Goal: Contribute content: Contribute content

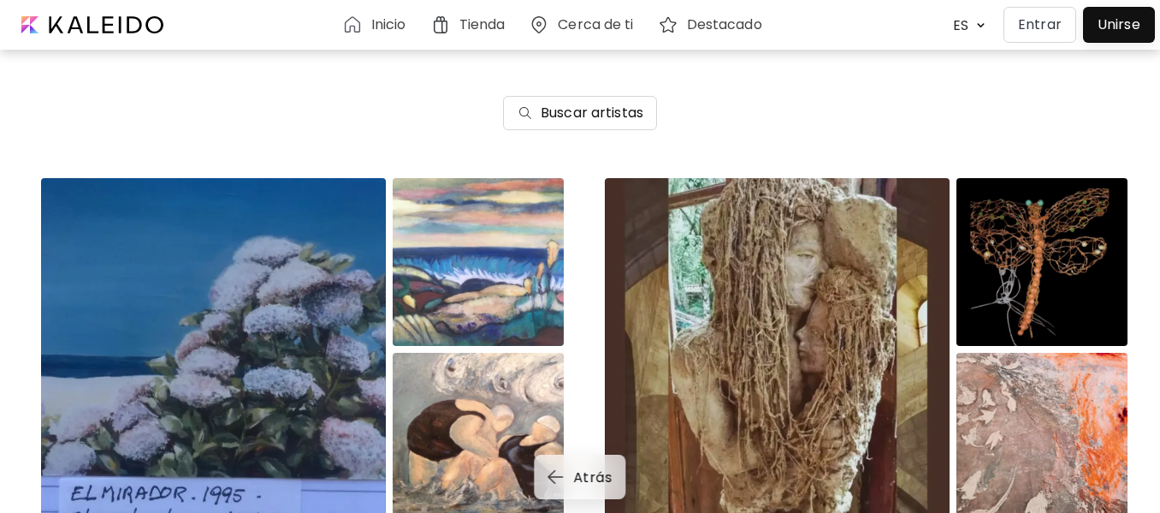
click at [1058, 21] on p "Entrar" at bounding box center [1040, 25] width 44 height 21
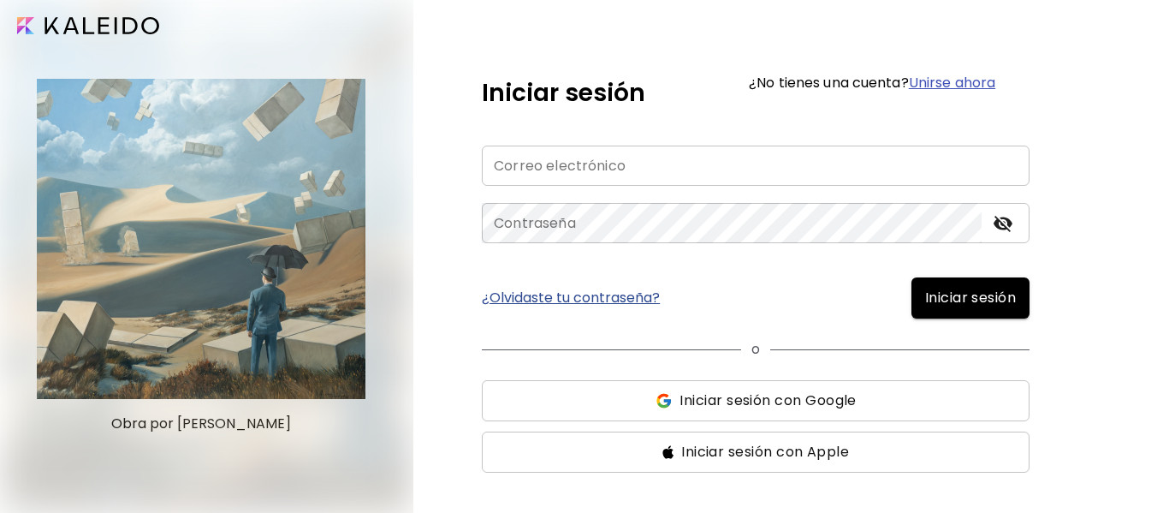
type input "**********"
click at [987, 303] on span "Iniciar sesión" at bounding box center [970, 298] width 91 height 21
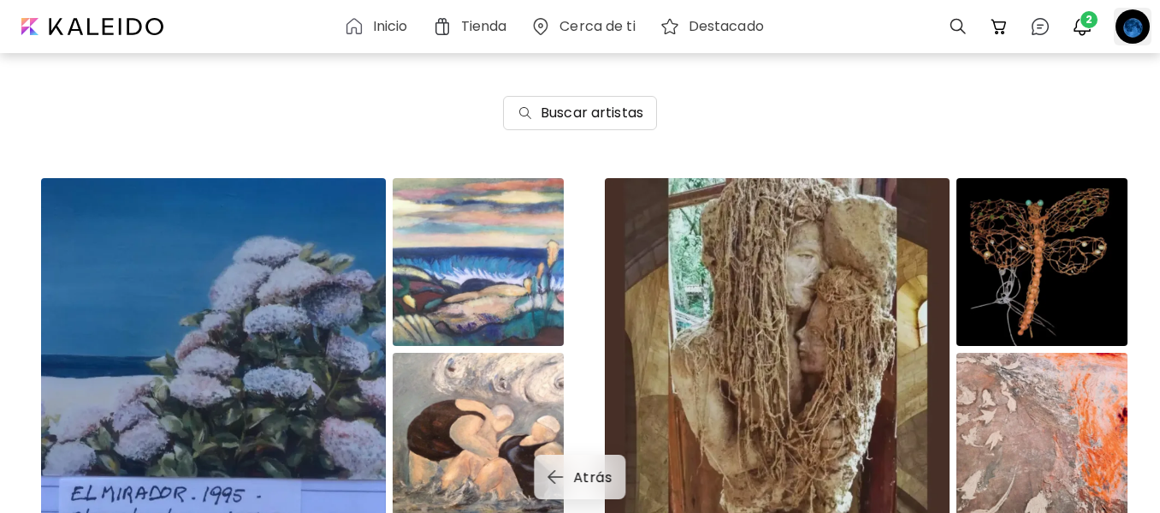
click at [1136, 30] on div at bounding box center [1133, 27] width 38 height 38
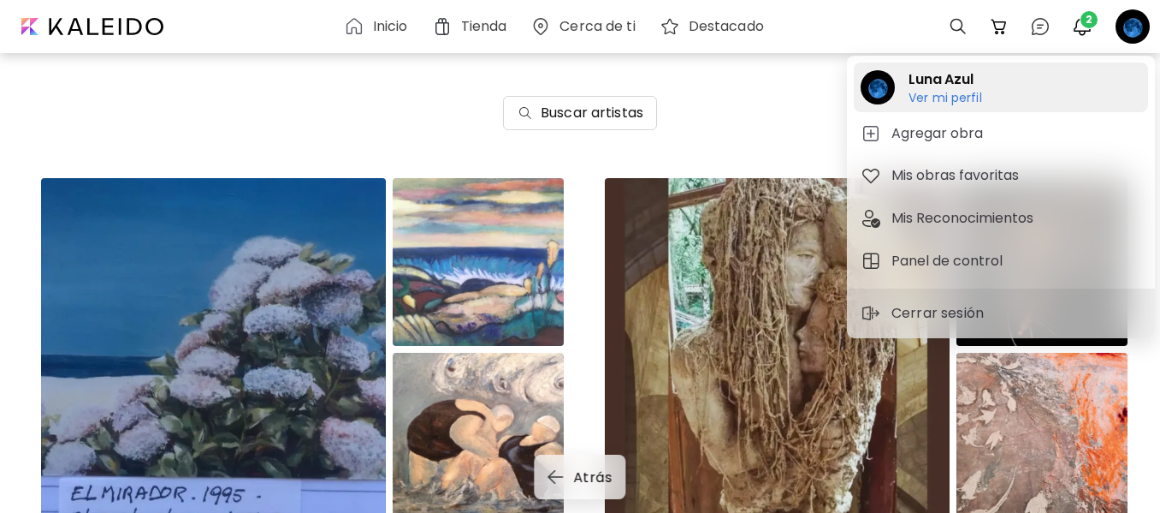
click at [956, 88] on h2 "Luna Azul" at bounding box center [946, 79] width 74 height 21
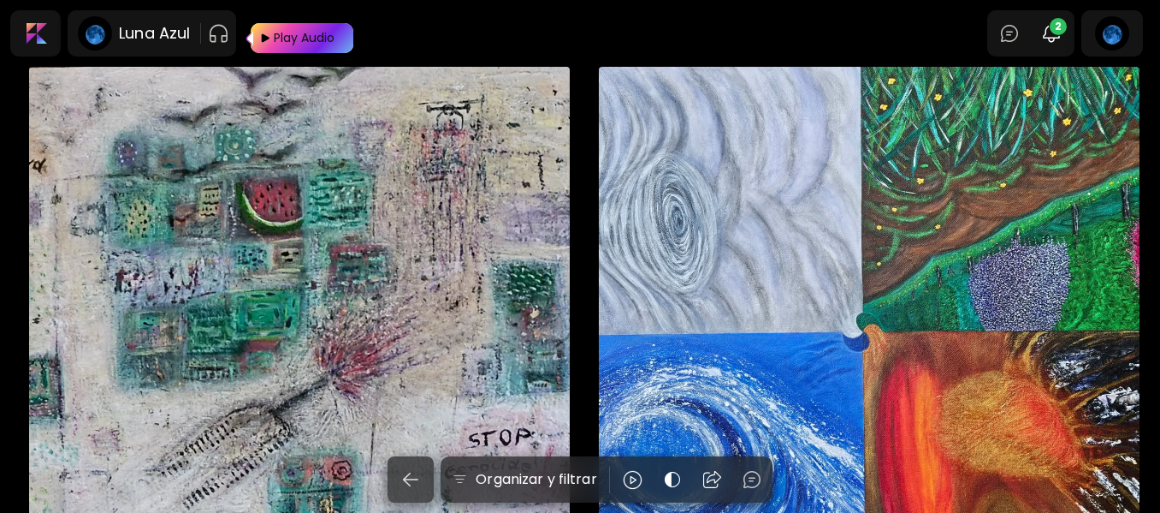
scroll to position [257, 0]
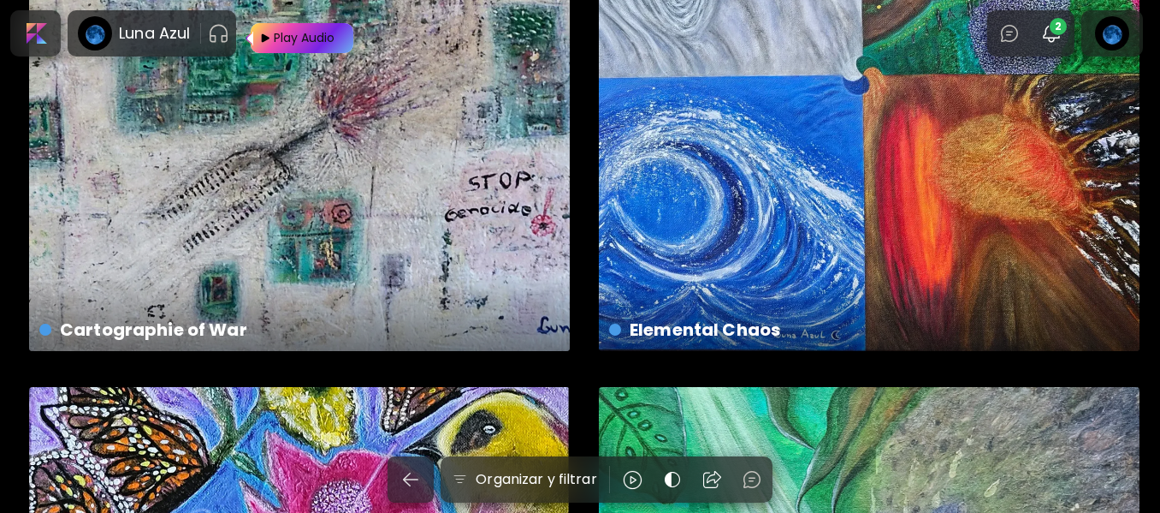
click at [901, 268] on div "Elemental Chaos € 3,801 | 80 x 60 cm" at bounding box center [869, 80] width 541 height 541
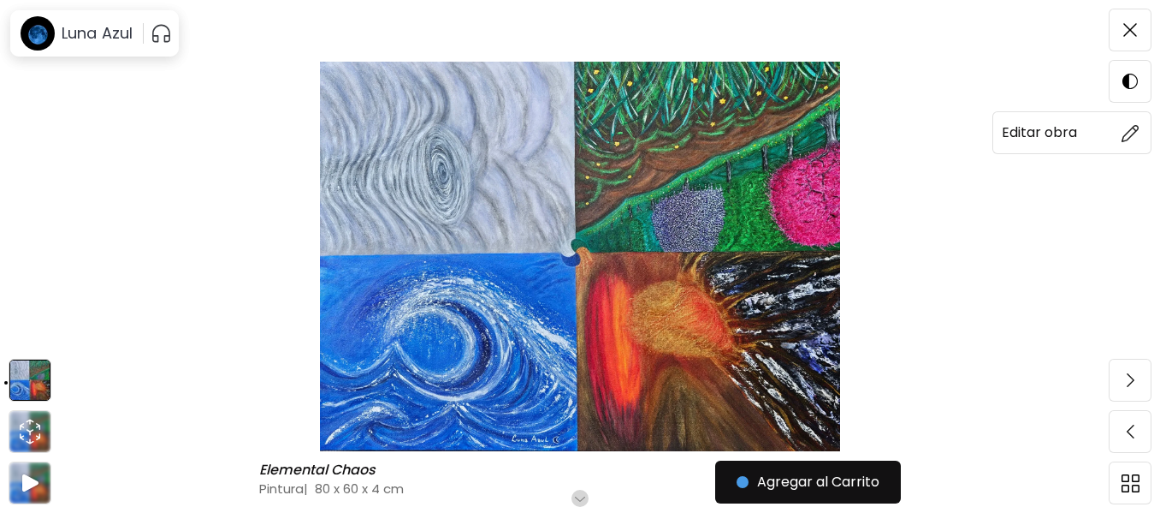
click at [1142, 139] on span at bounding box center [1130, 133] width 36 height 36
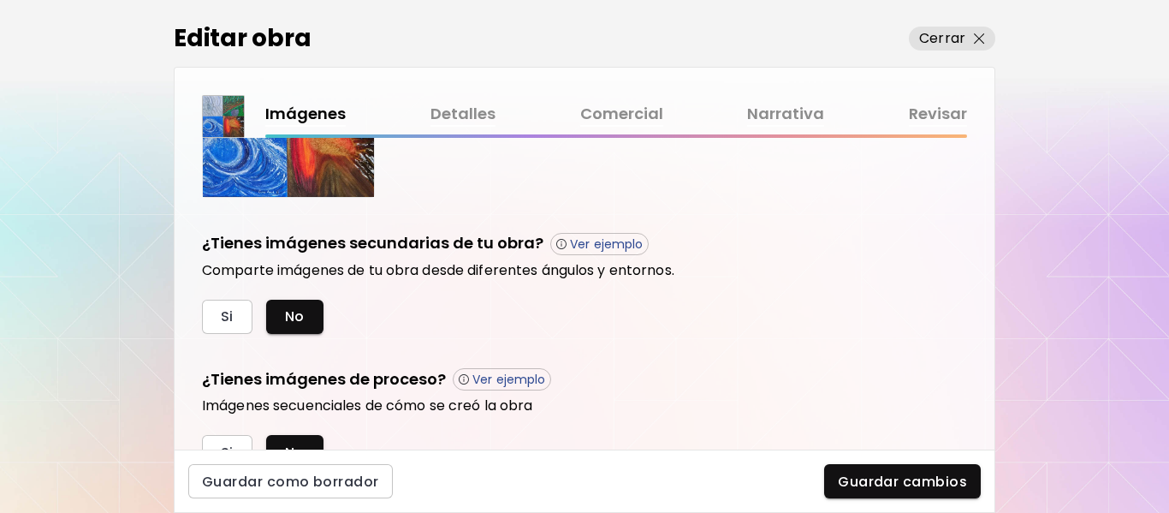
scroll to position [595, 0]
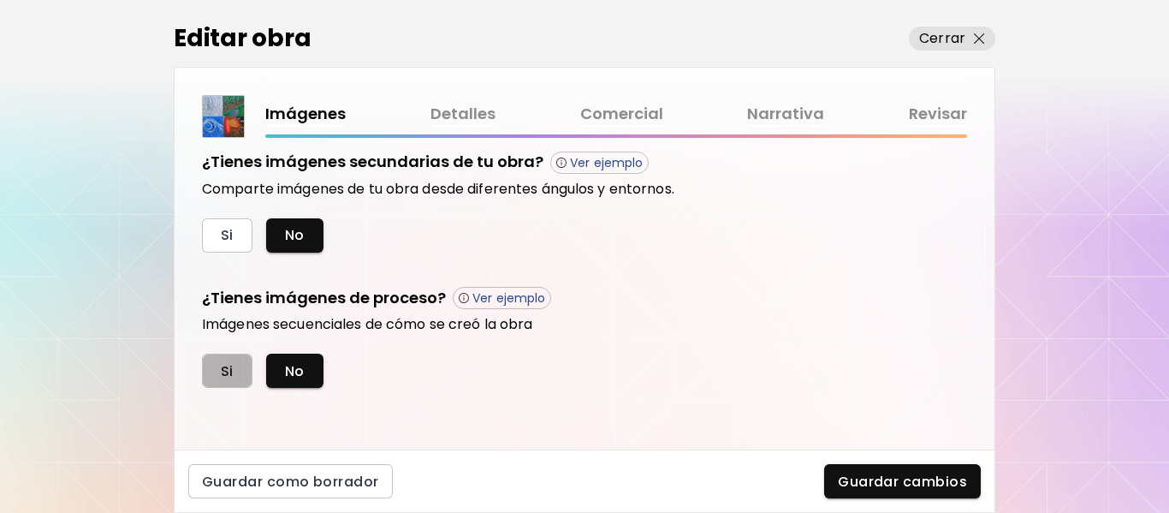
click at [226, 373] on span "Si" at bounding box center [227, 371] width 13 height 18
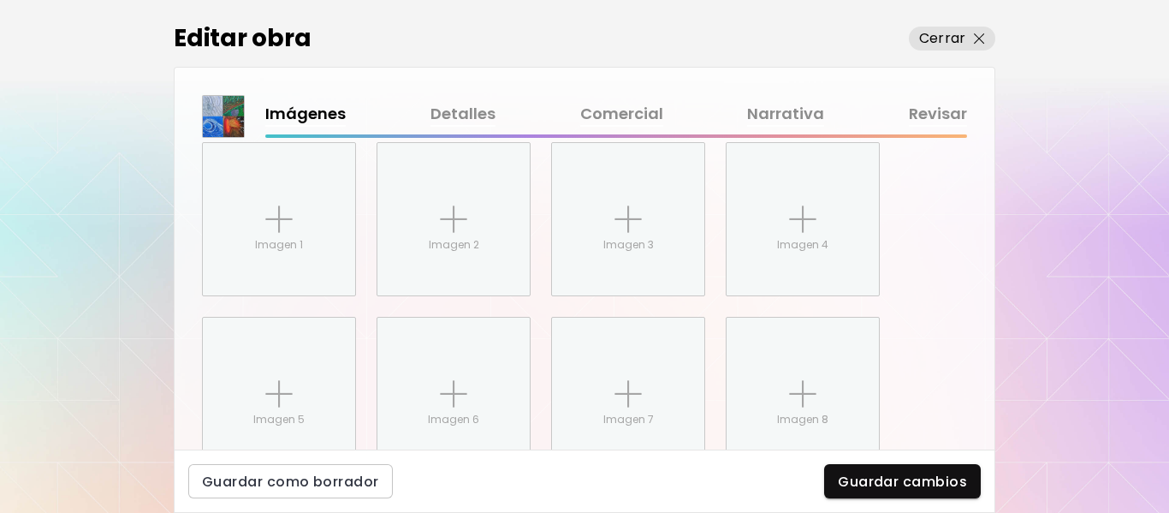
scroll to position [858, 0]
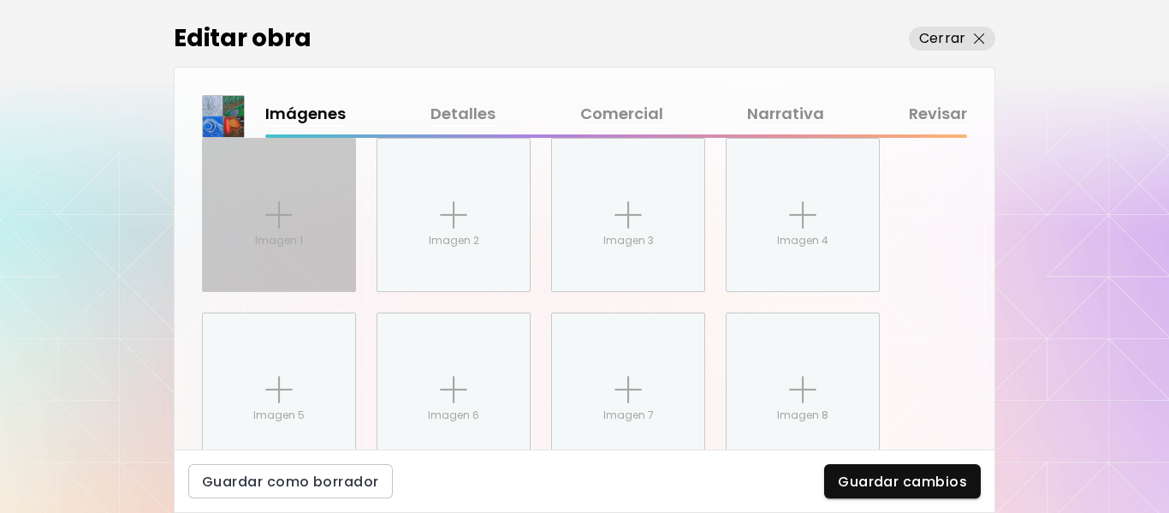
click at [282, 215] on img at bounding box center [278, 214] width 27 height 27
click at [0, 0] on input "Imagen 1" at bounding box center [0, 0] width 0 height 0
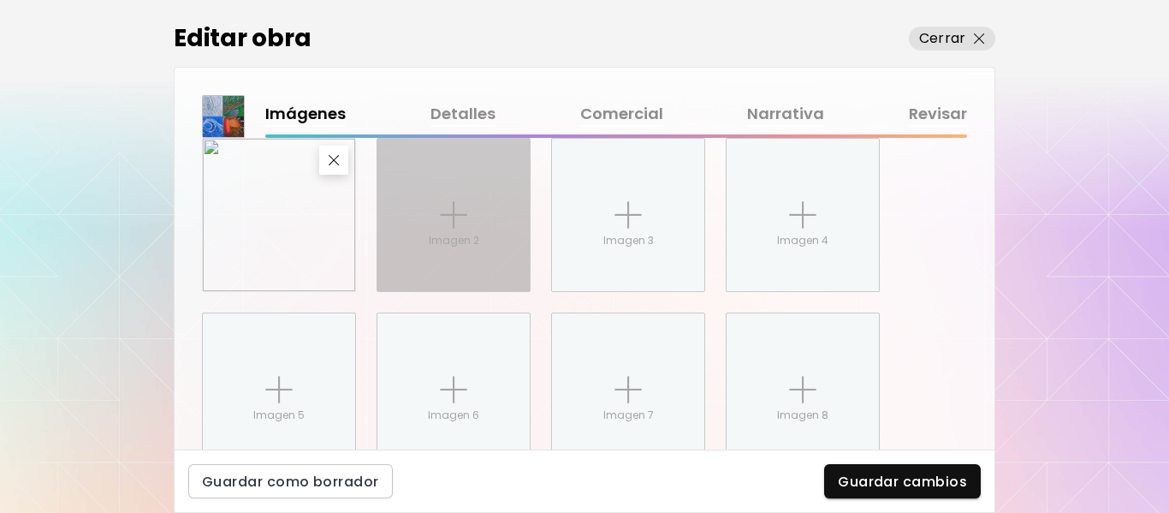
click at [459, 220] on img at bounding box center [453, 214] width 27 height 27
click at [0, 0] on input "Imagen 2" at bounding box center [0, 0] width 0 height 0
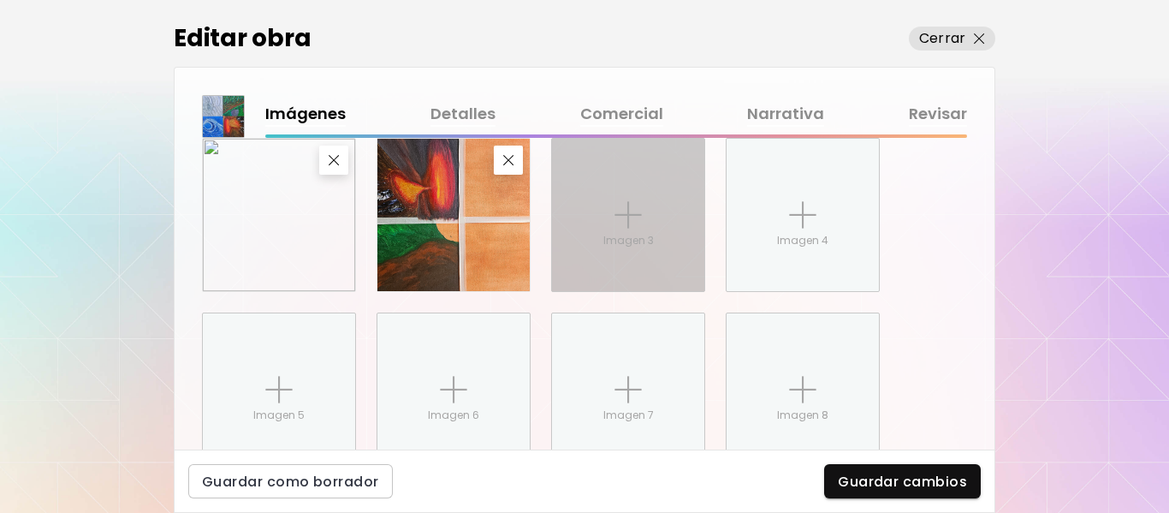
click at [636, 212] on img at bounding box center [627, 214] width 27 height 27
click at [0, 0] on input "Imagen 3" at bounding box center [0, 0] width 0 height 0
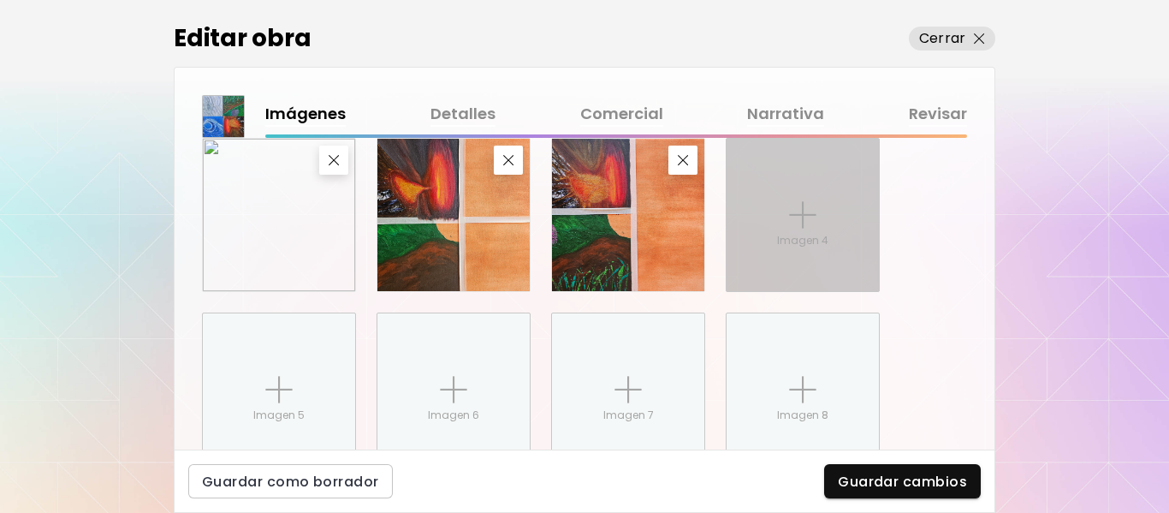
click at [836, 225] on div "Imagen 4" at bounding box center [802, 215] width 152 height 152
click at [0, 0] on input "Imagen 4" at bounding box center [0, 0] width 0 height 0
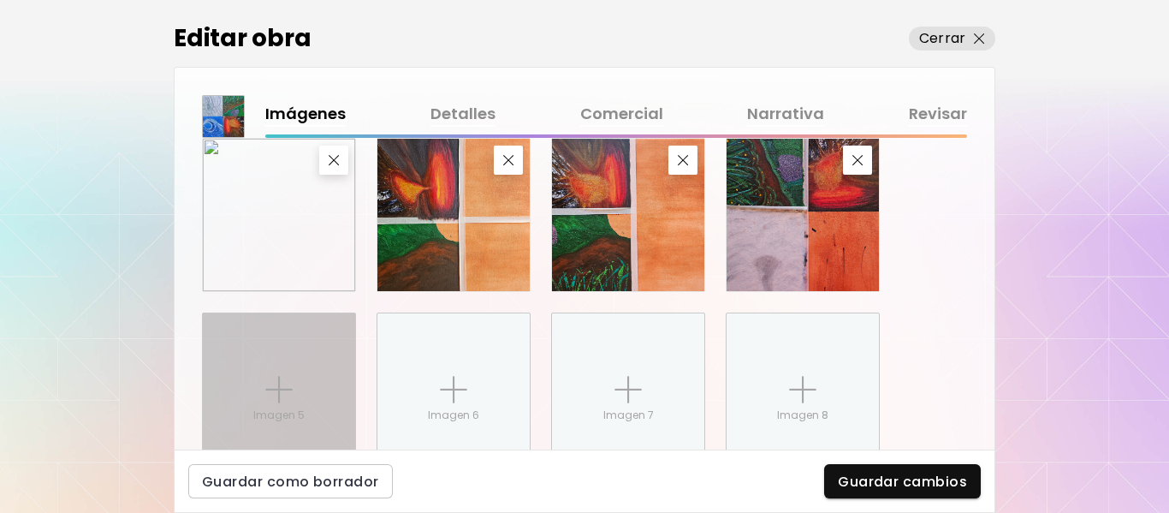
click at [313, 374] on div "Imagen 5" at bounding box center [279, 389] width 152 height 152
click at [0, 0] on input "Imagen 5" at bounding box center [0, 0] width 0 height 0
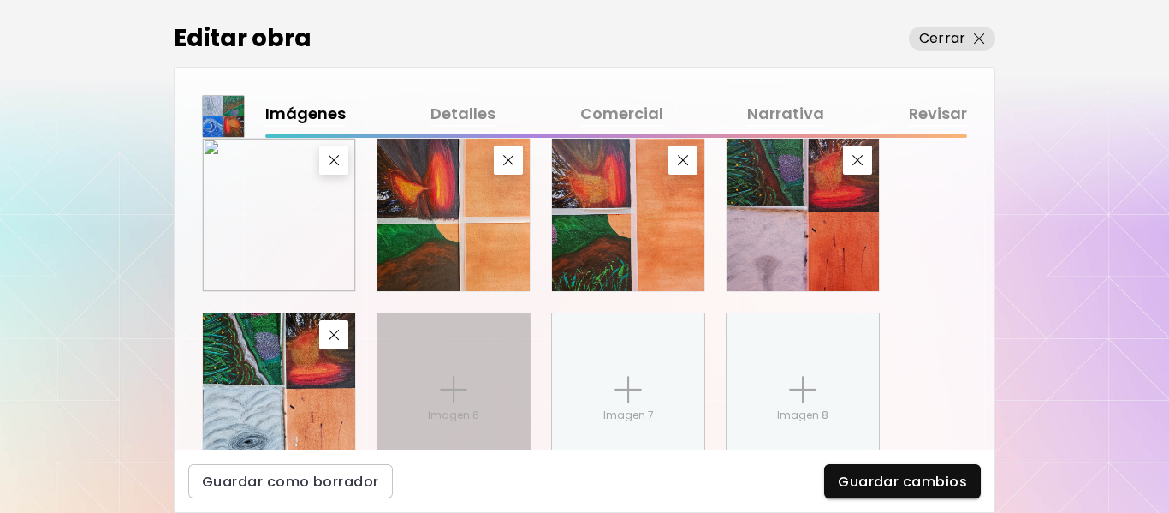
click at [466, 361] on div "Imagen 6" at bounding box center [453, 389] width 152 height 152
click at [0, 0] on input "Imagen 6" at bounding box center [0, 0] width 0 height 0
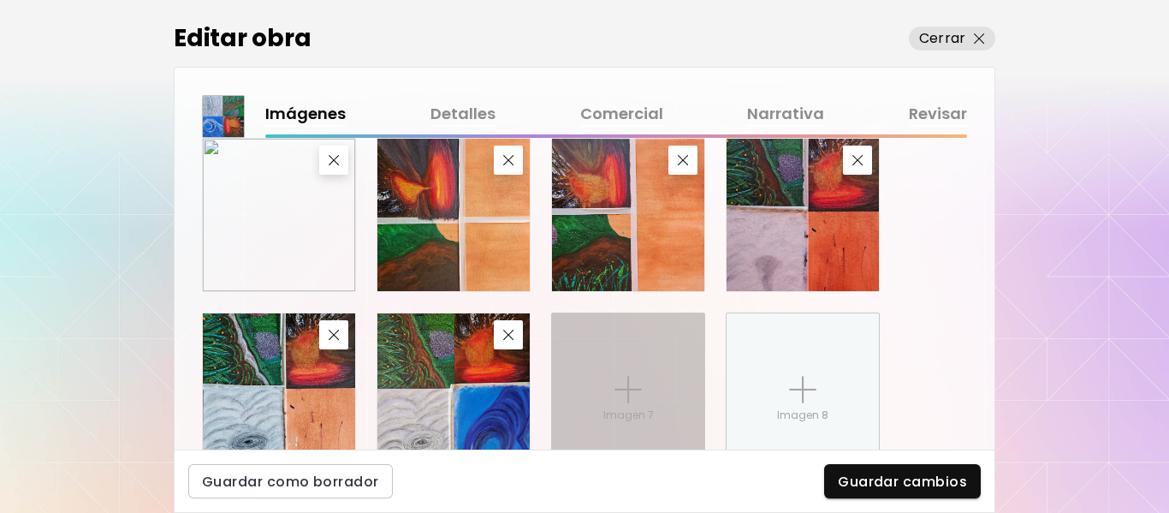
click at [638, 394] on img at bounding box center [627, 389] width 27 height 27
click at [0, 0] on input "Imagen 7" at bounding box center [0, 0] width 0 height 0
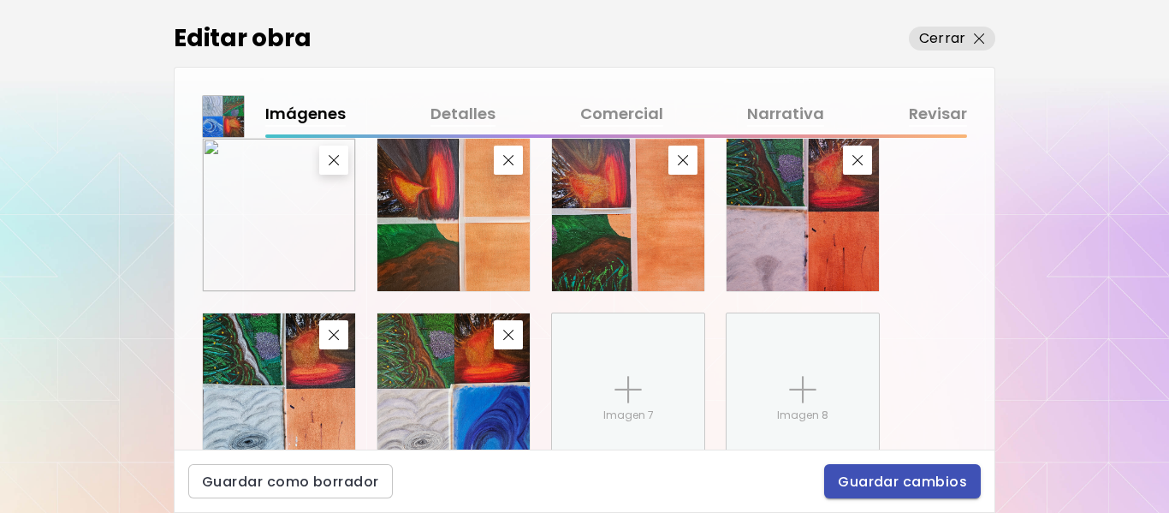
click at [910, 483] on span "Guardar cambios" at bounding box center [902, 481] width 129 height 18
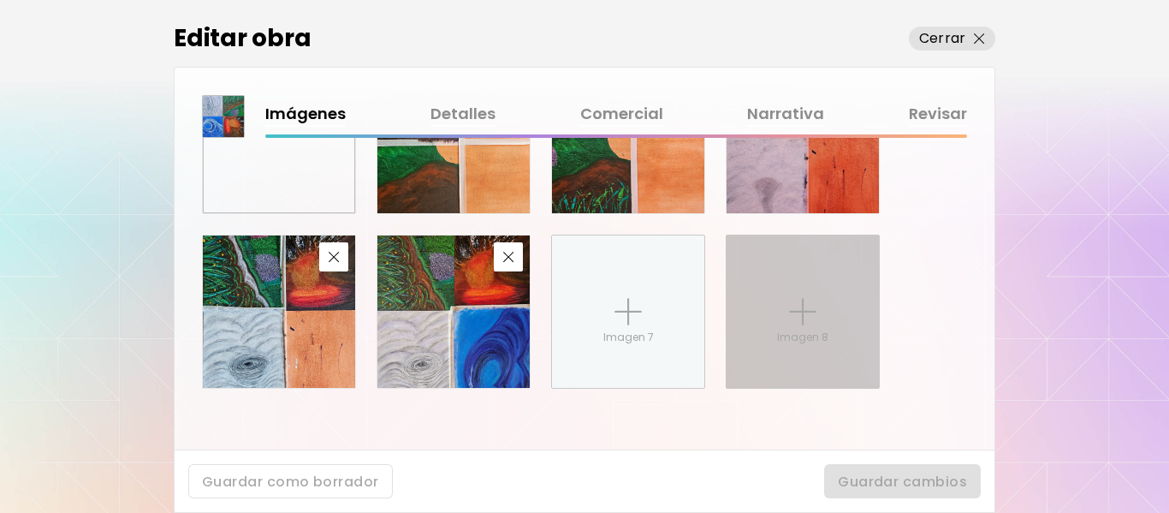
scroll to position [937, 0]
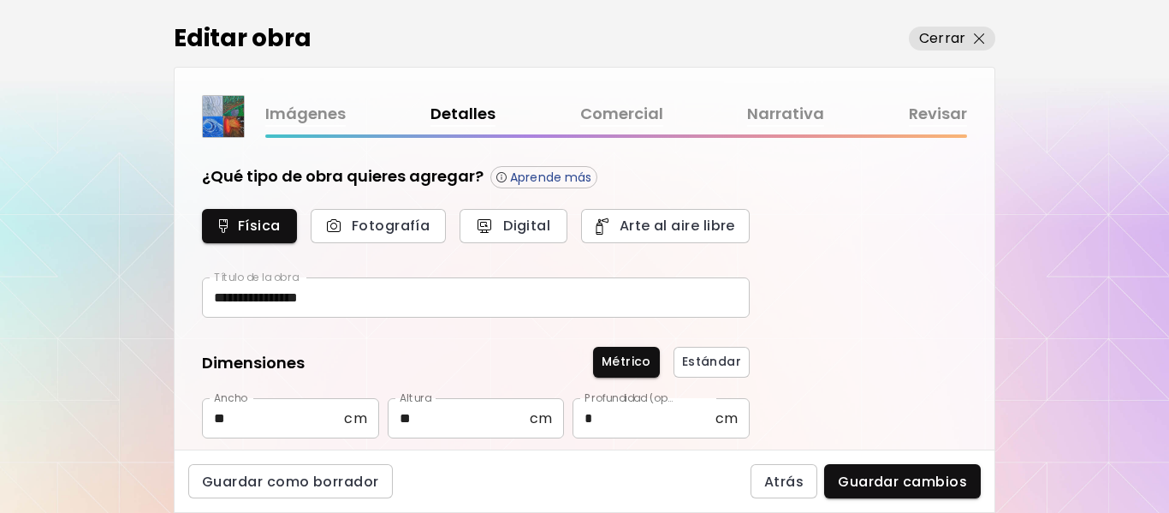
type input "********"
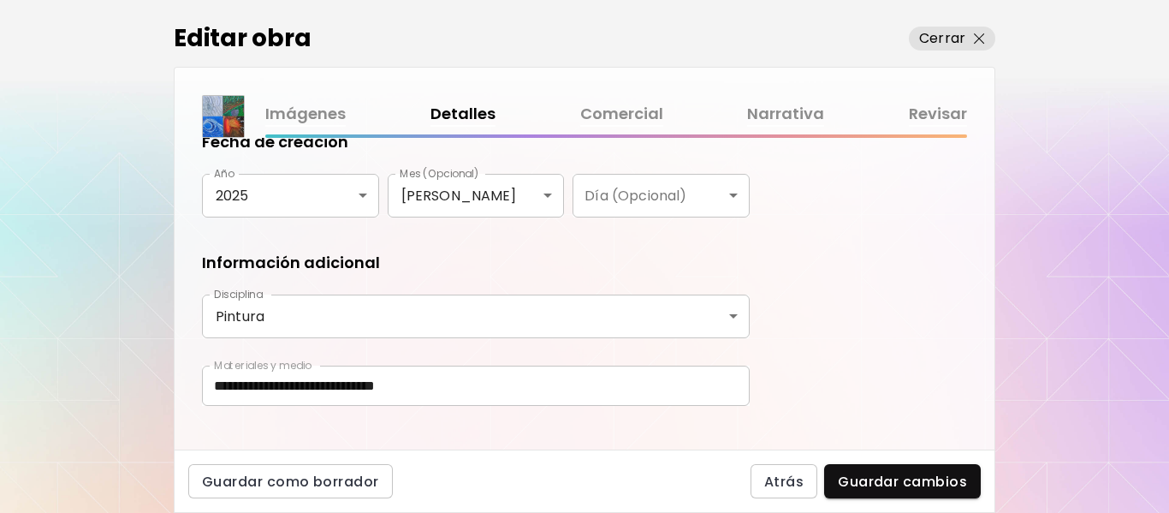
scroll to position [367, 0]
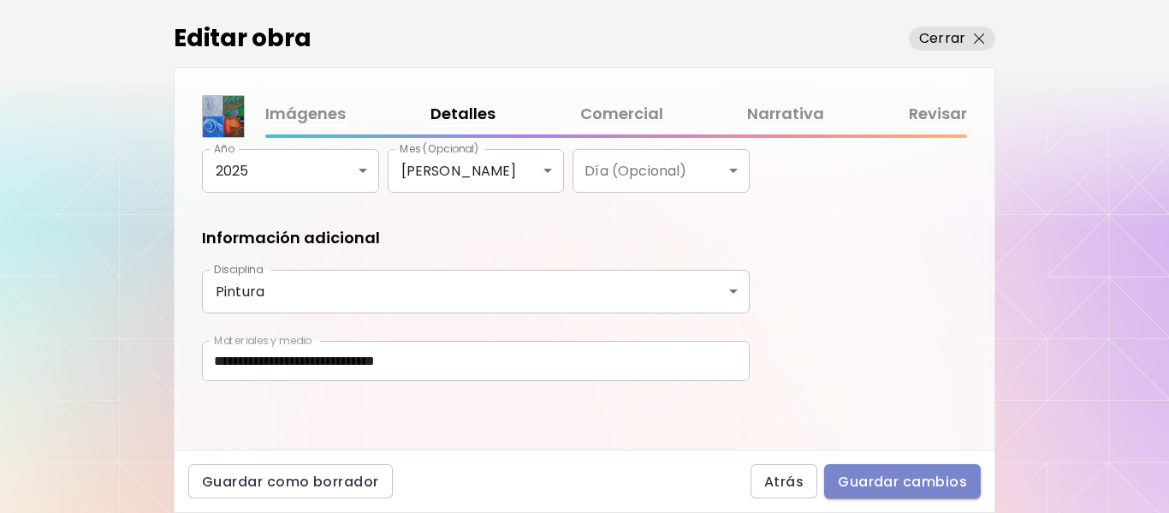
click at [939, 489] on span "Guardar cambios" at bounding box center [902, 481] width 129 height 18
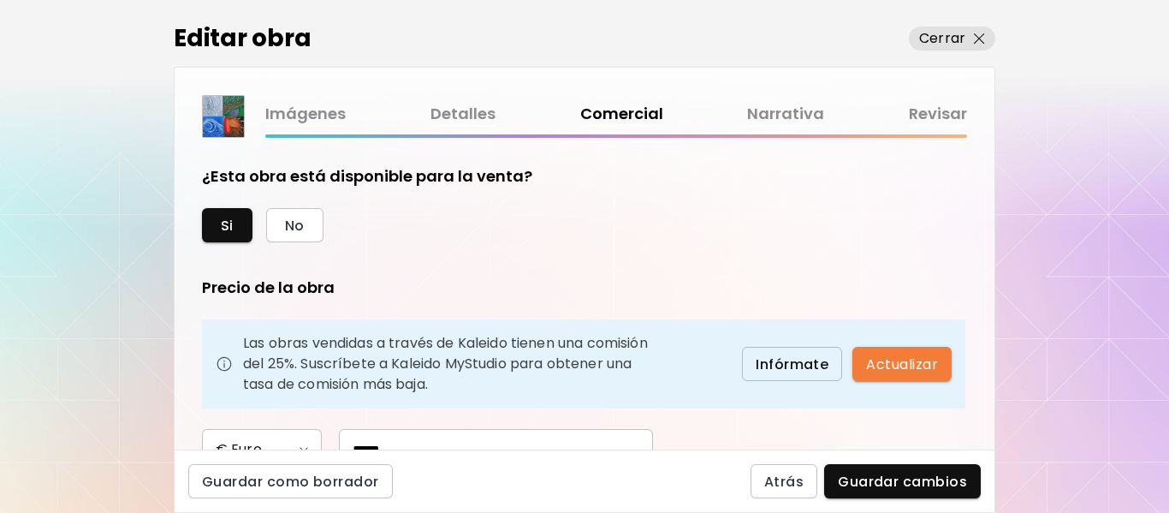
click at [453, 107] on link "Detalles" at bounding box center [462, 114] width 65 height 25
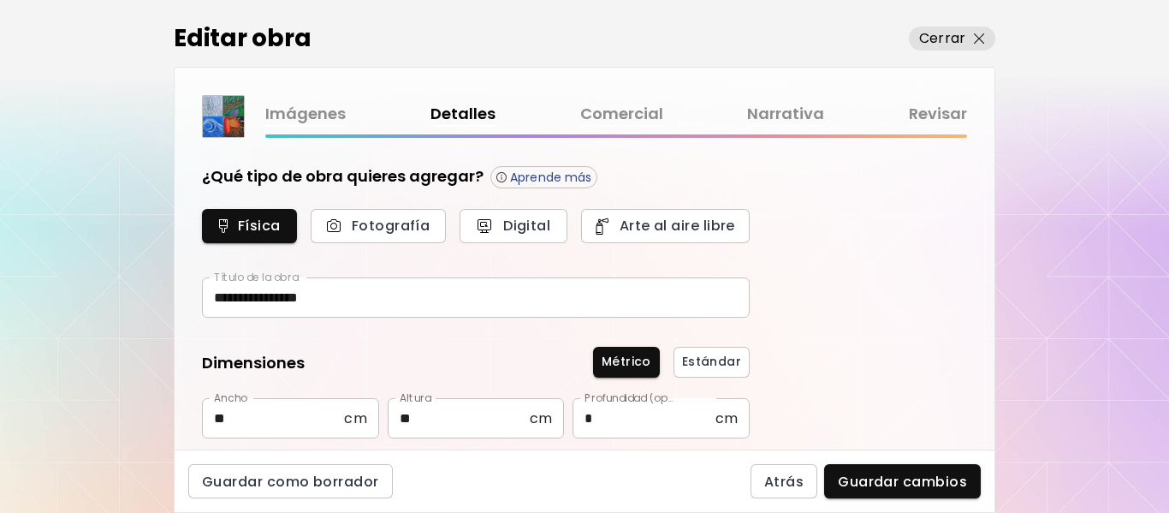
type input "********"
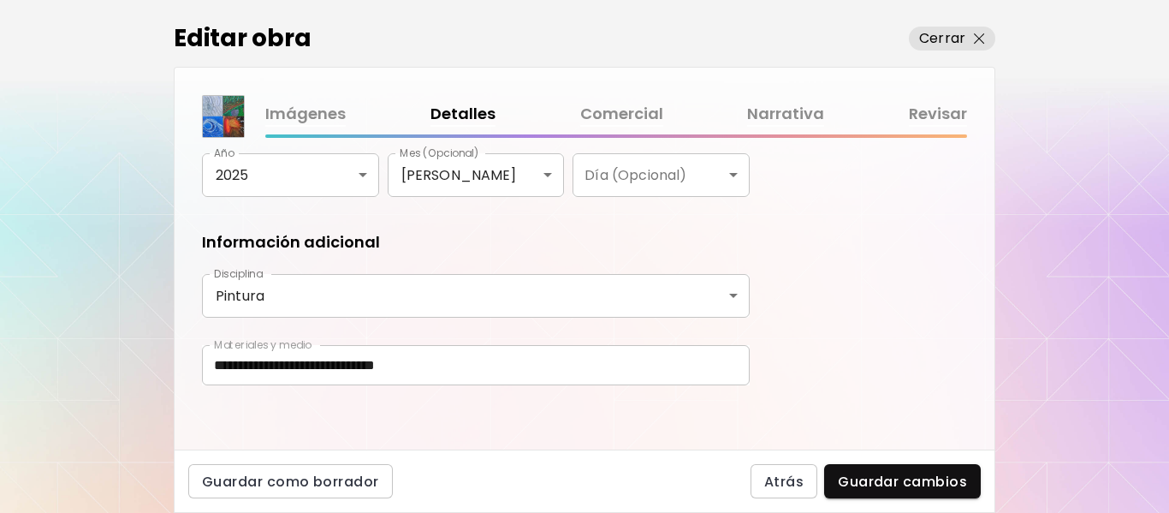
scroll to position [367, 0]
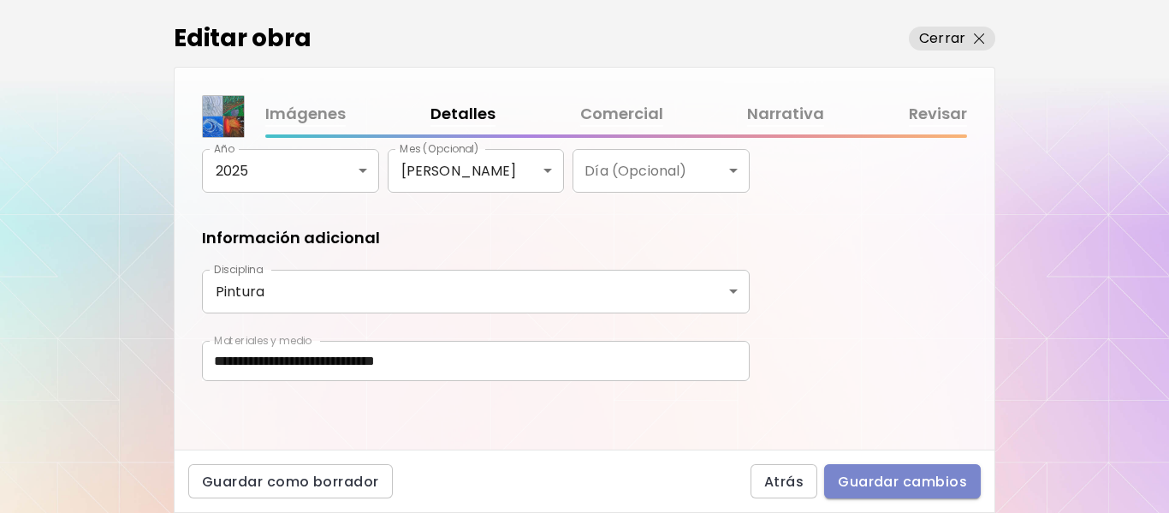
click at [862, 477] on span "Guardar cambios" at bounding box center [902, 481] width 129 height 18
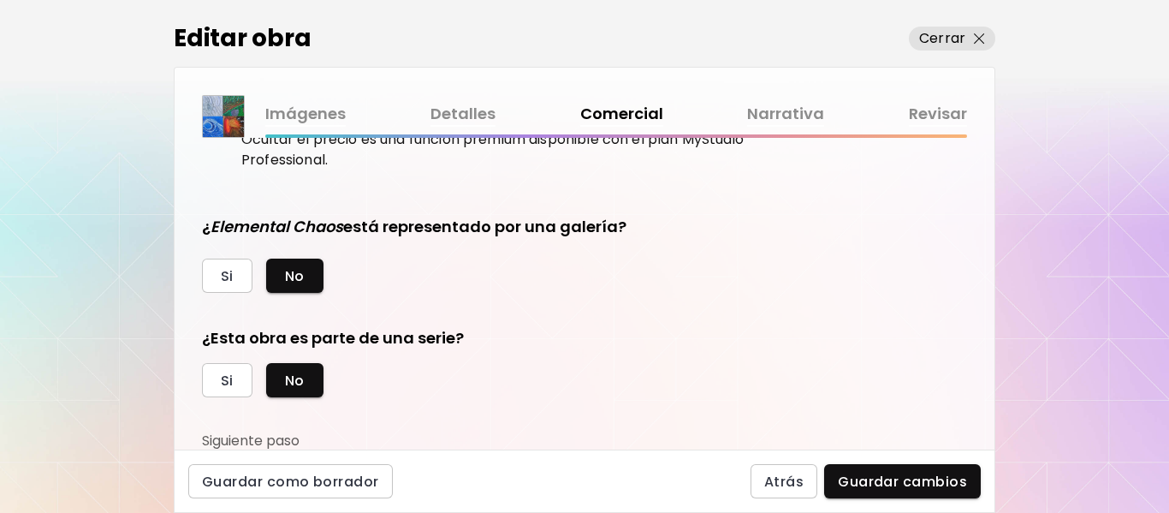
scroll to position [395, 0]
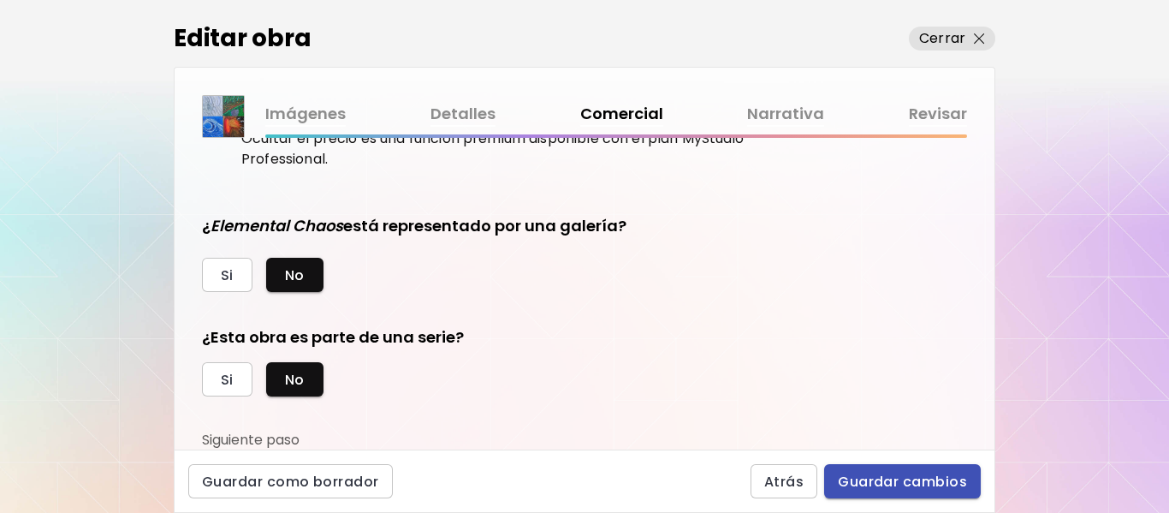
click at [849, 483] on span "Guardar cambios" at bounding box center [902, 481] width 129 height 18
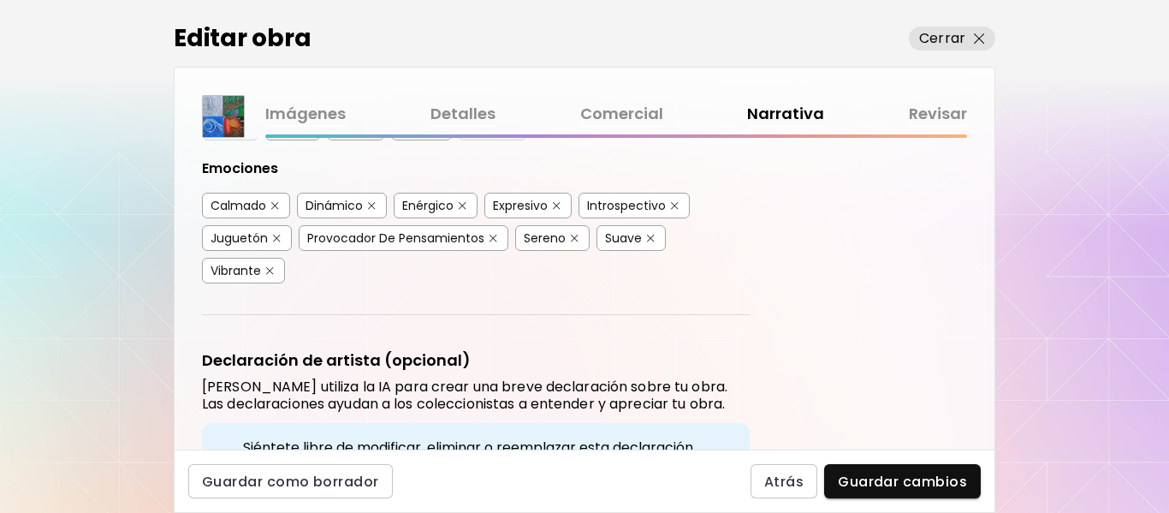
scroll to position [428, 0]
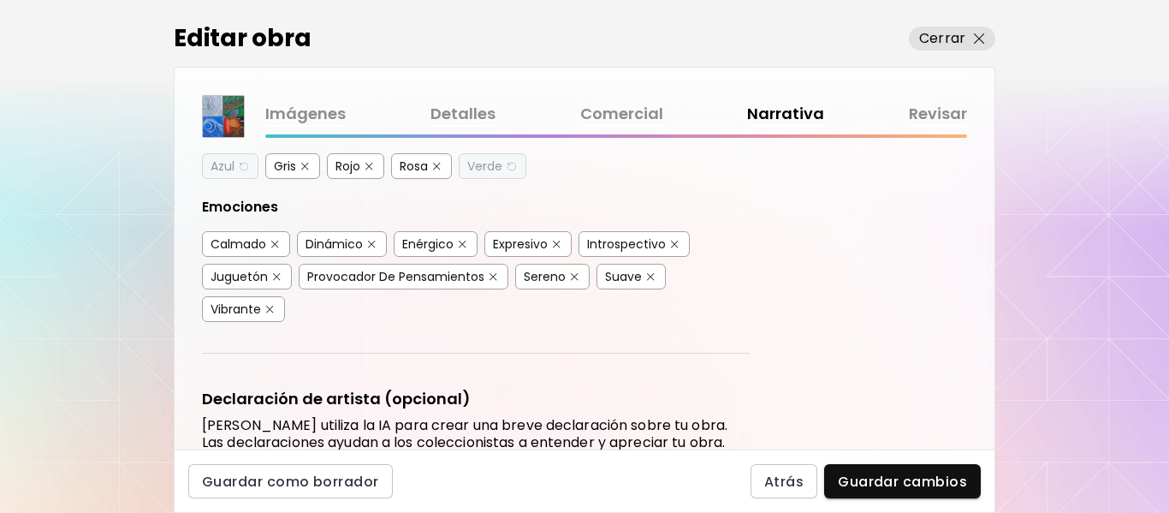
click at [426, 241] on div "Enérgico" at bounding box center [427, 243] width 51 height 17
click at [429, 278] on div "Provocador De Pensamientos" at bounding box center [395, 276] width 177 height 17
click at [244, 311] on div "Vibrante" at bounding box center [236, 308] width 50 height 17
click at [336, 239] on div "Dinámico" at bounding box center [333, 243] width 57 height 17
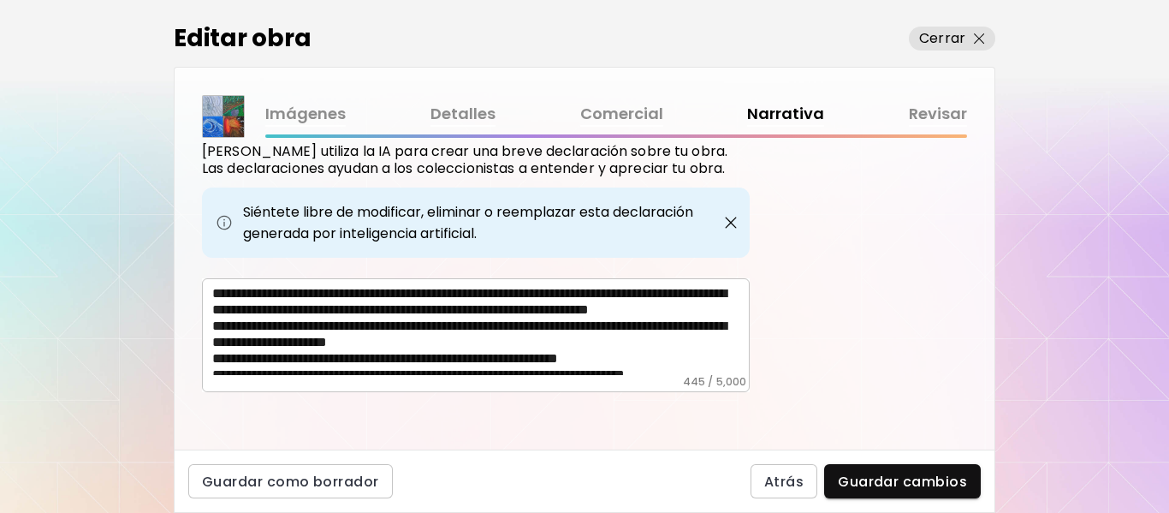
scroll to position [706, 0]
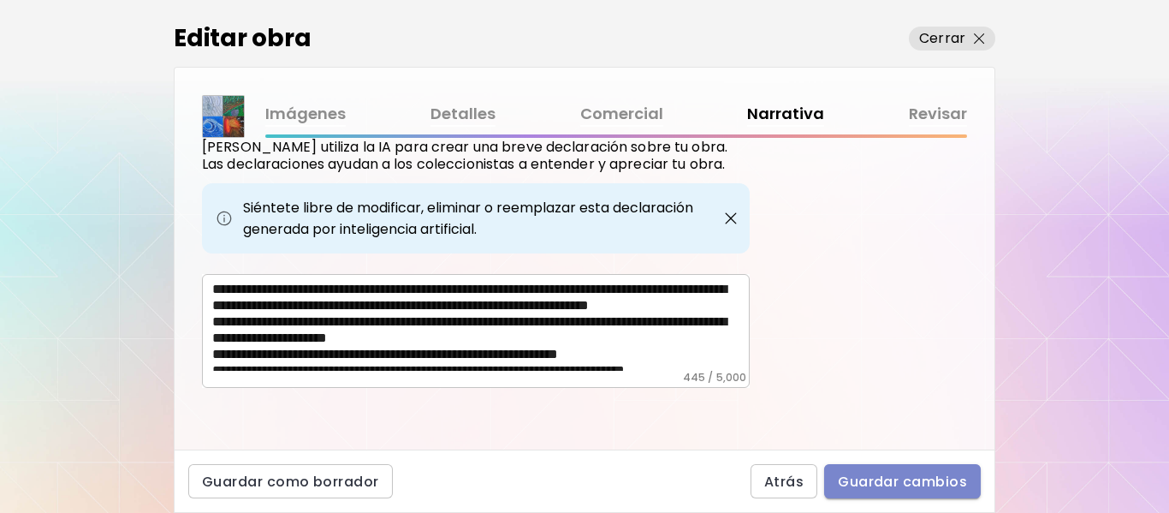
click at [918, 481] on span "Guardar cambios" at bounding box center [902, 481] width 129 height 18
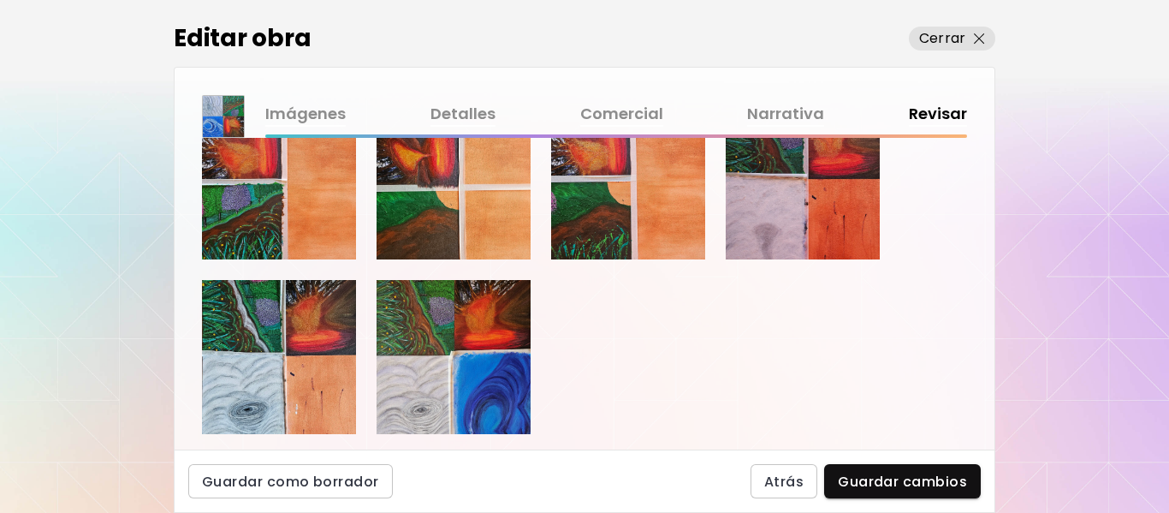
scroll to position [513, 0]
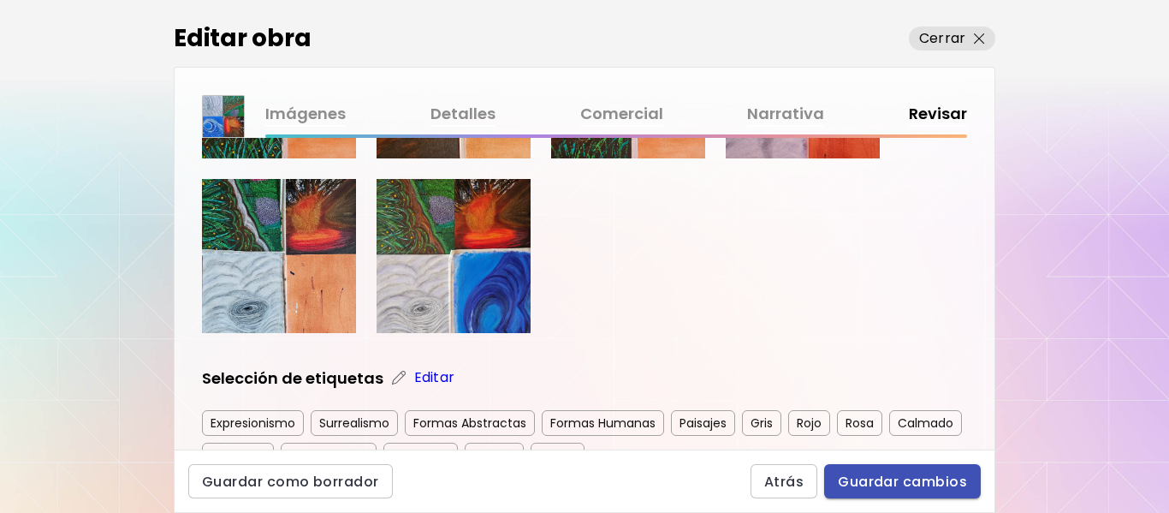
click at [874, 480] on span "Guardar cambios" at bounding box center [902, 481] width 129 height 18
